Goal: Transaction & Acquisition: Book appointment/travel/reservation

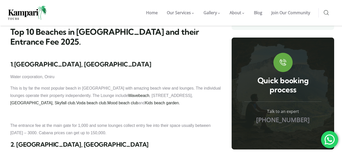
scroll to position [354, 0]
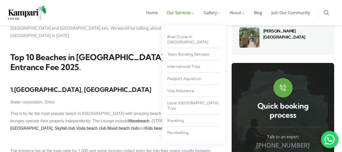
click at [190, 10] on span "Our Services" at bounding box center [179, 13] width 24 height 6
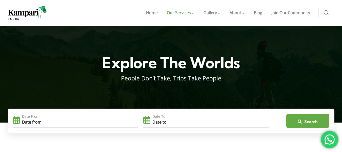
click at [190, 10] on span "Our Services" at bounding box center [179, 13] width 24 height 6
